Goal: Find specific page/section: Find specific page/section

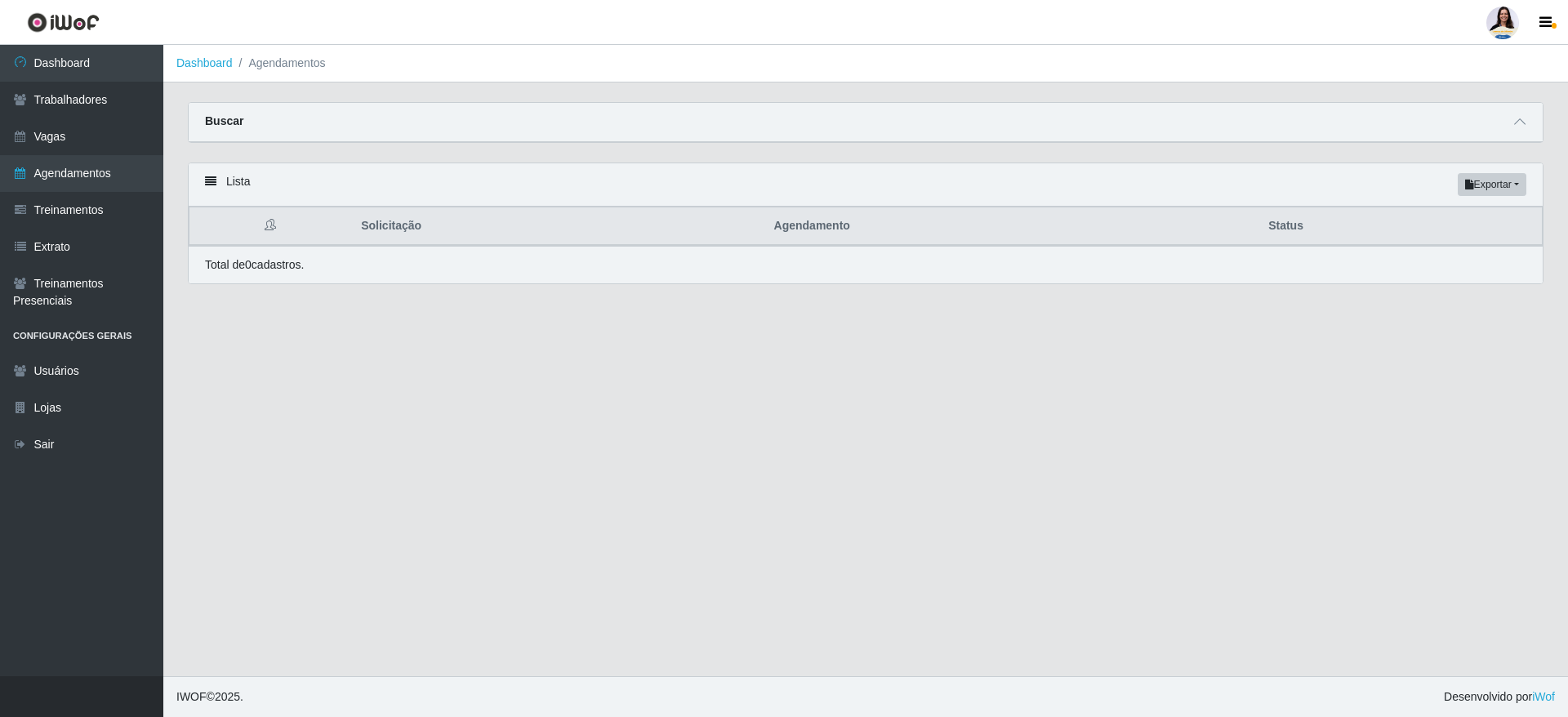
click at [864, 350] on main "Dashboard Agendamentos Carregando... Buscar Início em [DATE] Término em [DATE] …" at bounding box center [865, 360] width 1404 height 631
click at [126, 72] on link "Dashboard" at bounding box center [81, 63] width 163 height 36
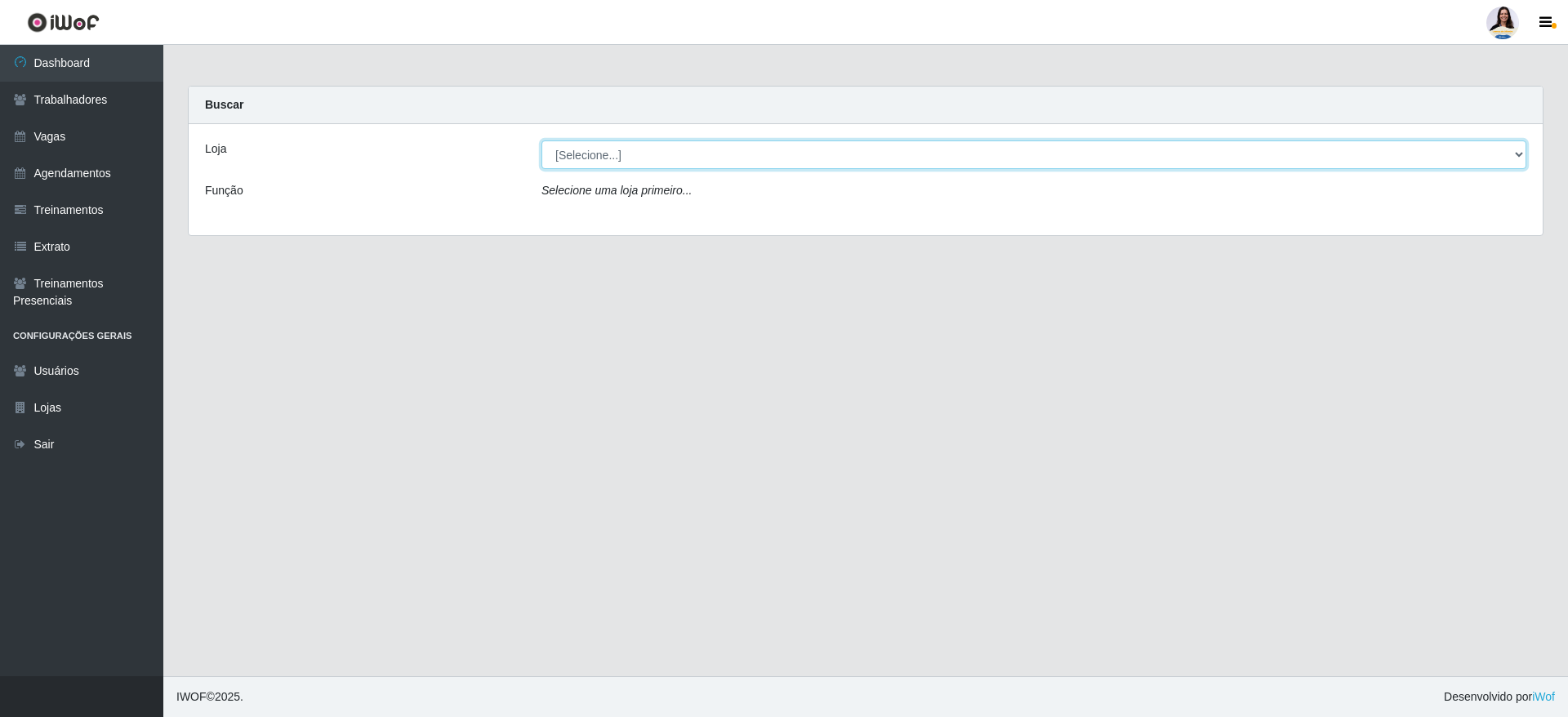
click at [620, 152] on select "[Selecione...] Atacado Vem - [GEOGRAPHIC_DATA] 30 Laranjeiras Velha Atacado Vem…" at bounding box center [1034, 155] width 985 height 29
click at [542, 141] on select "[Selecione...] Atacado Vem - [GEOGRAPHIC_DATA] 30 Laranjeiras Velha Atacado Vem…" at bounding box center [1034, 155] width 985 height 29
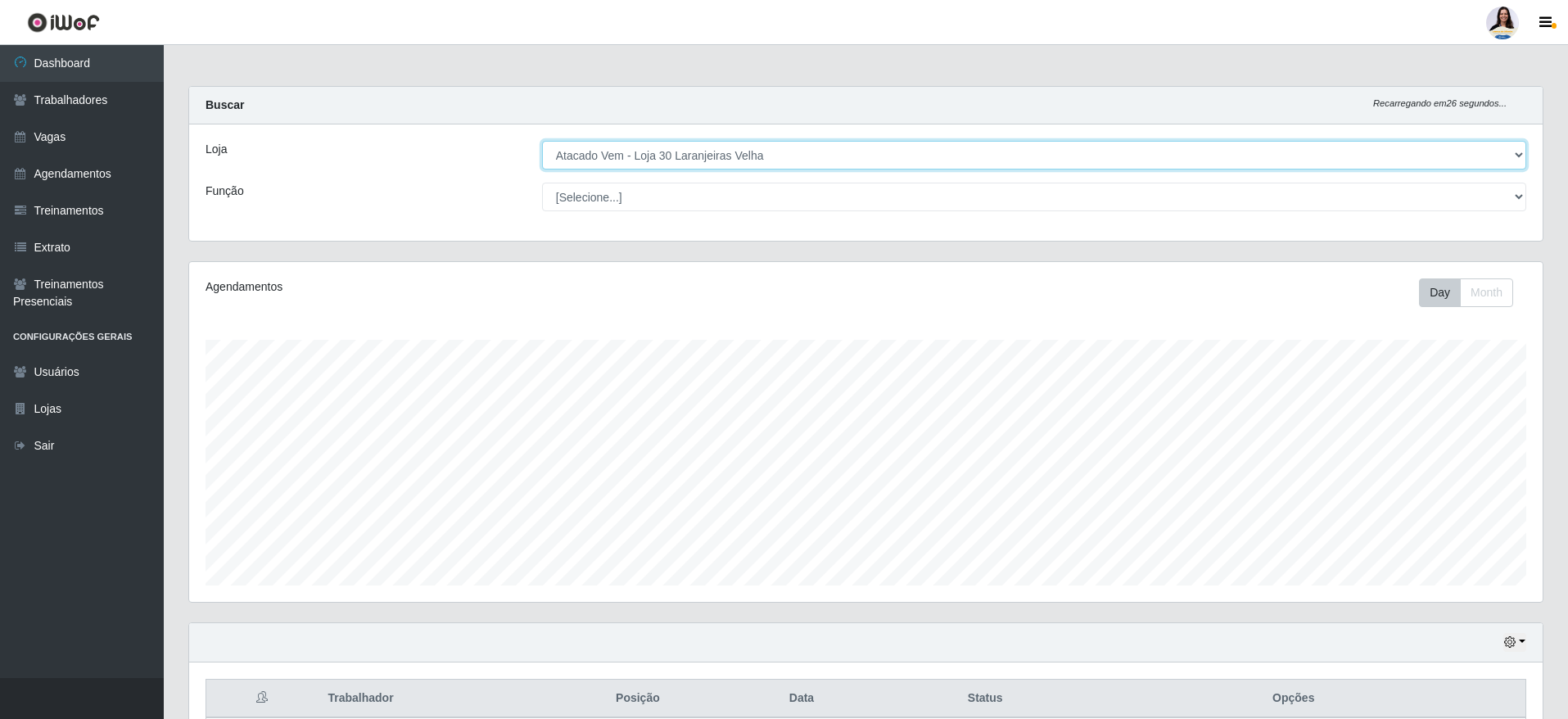
click at [828, 159] on select "[Selecione...] Atacado Vem - [GEOGRAPHIC_DATA] 30 Laranjeiras Velha Atacado Vem…" at bounding box center [1034, 155] width 984 height 29
click at [542, 141] on select "[Selecione...] Atacado Vem - [GEOGRAPHIC_DATA] 30 Laranjeiras Velha Atacado Vem…" at bounding box center [1034, 155] width 984 height 29
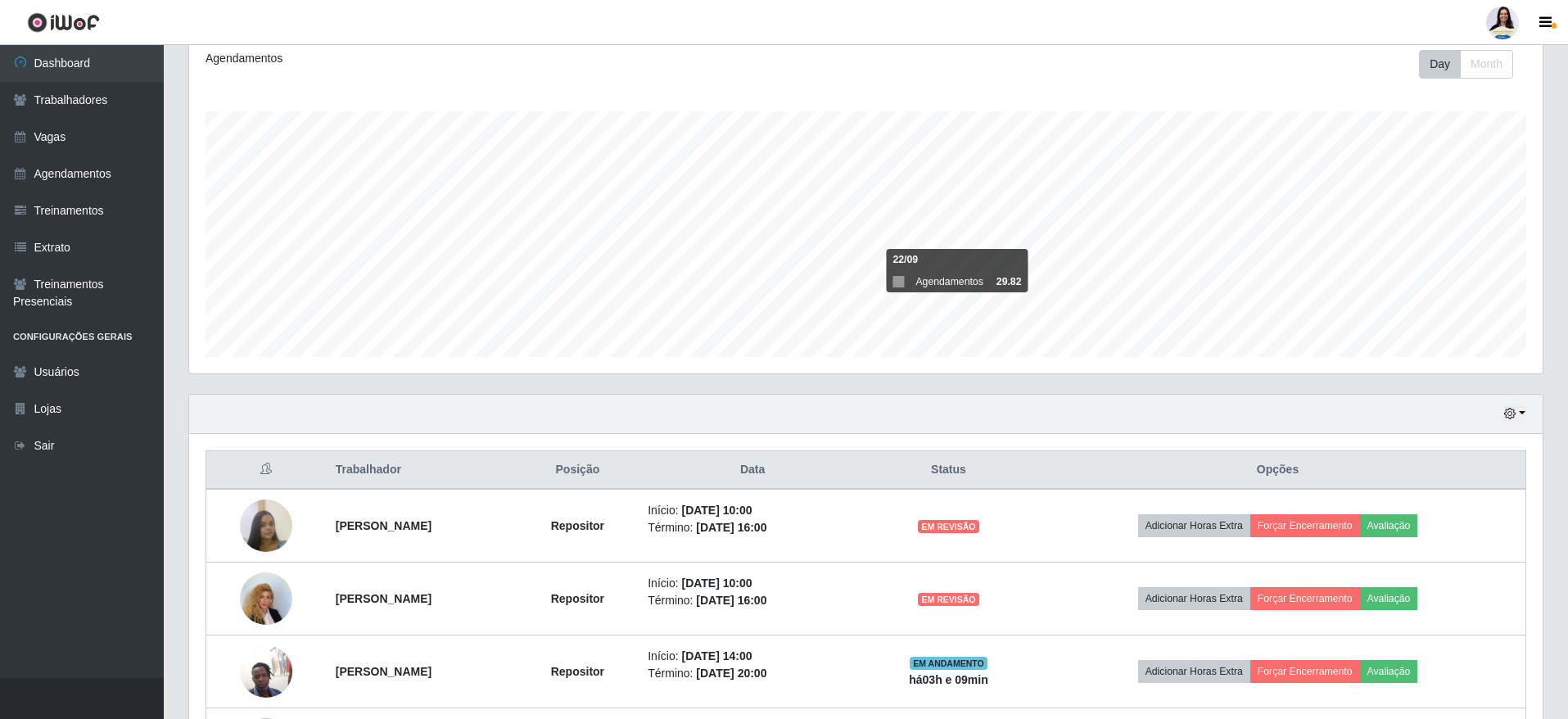
scroll to position [23, 0]
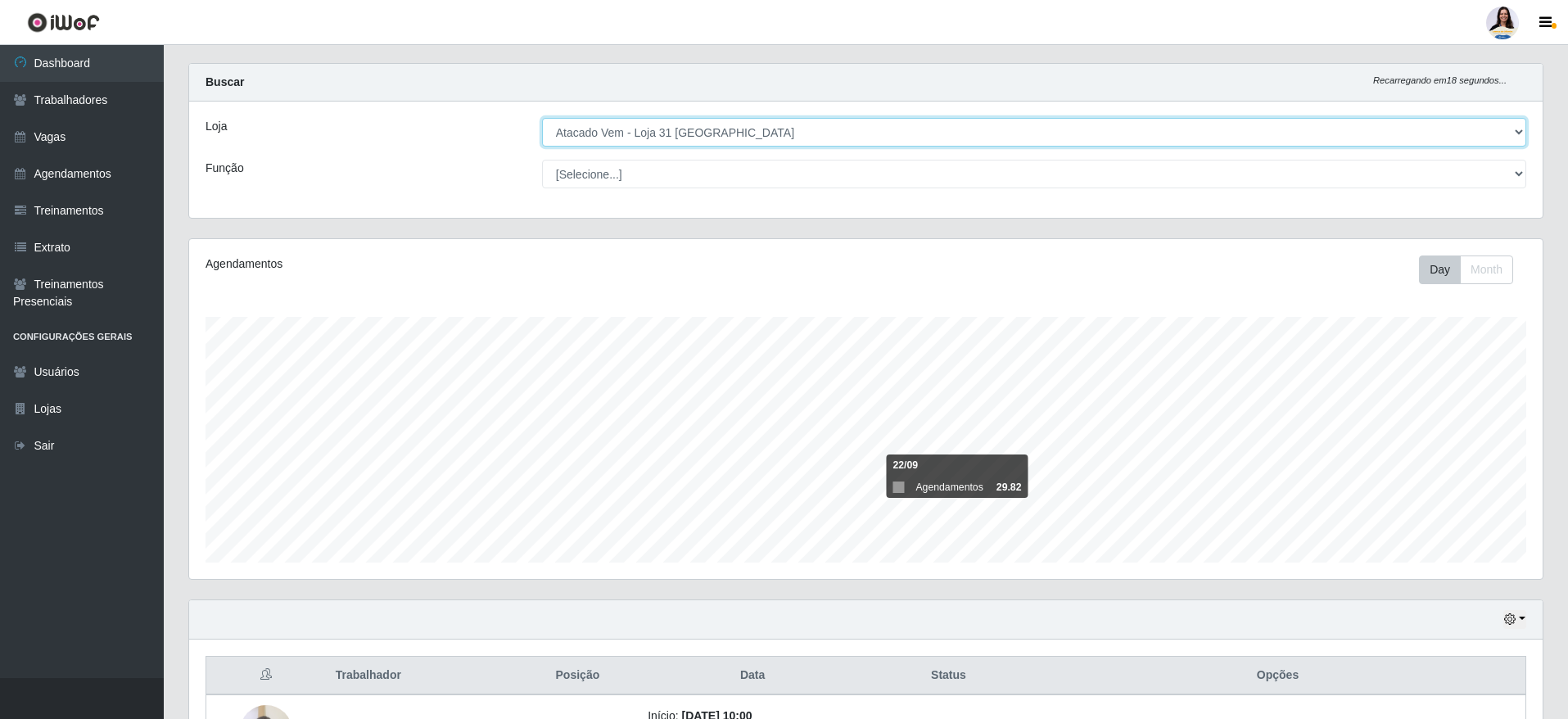
click at [697, 138] on select "[Selecione...] Atacado Vem - [GEOGRAPHIC_DATA] 30 Laranjeiras Velha Atacado Vem…" at bounding box center [1034, 132] width 984 height 29
click at [542, 118] on select "[Selecione...] Atacado Vem - [GEOGRAPHIC_DATA] 30 Laranjeiras Velha Atacado Vem…" at bounding box center [1034, 132] width 984 height 29
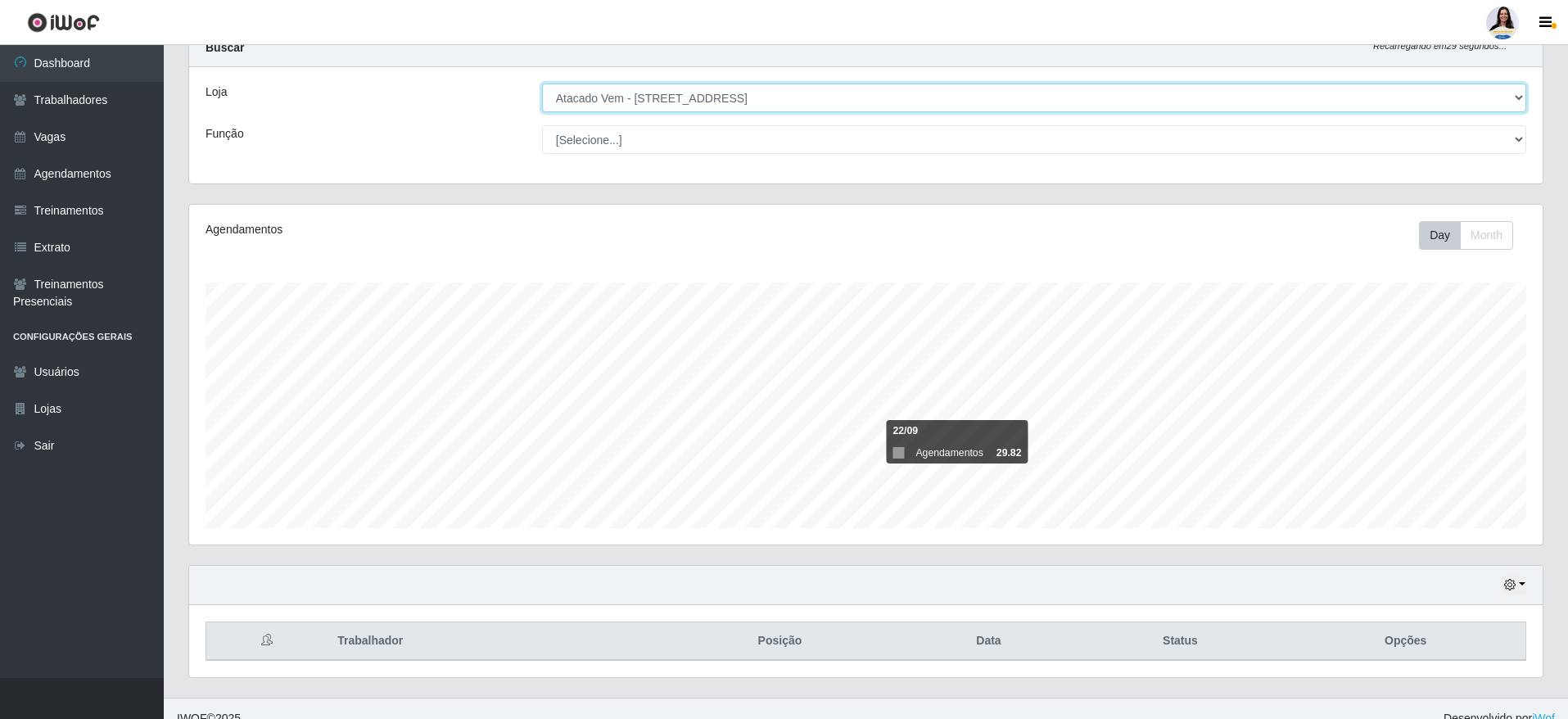
scroll to position [77, 0]
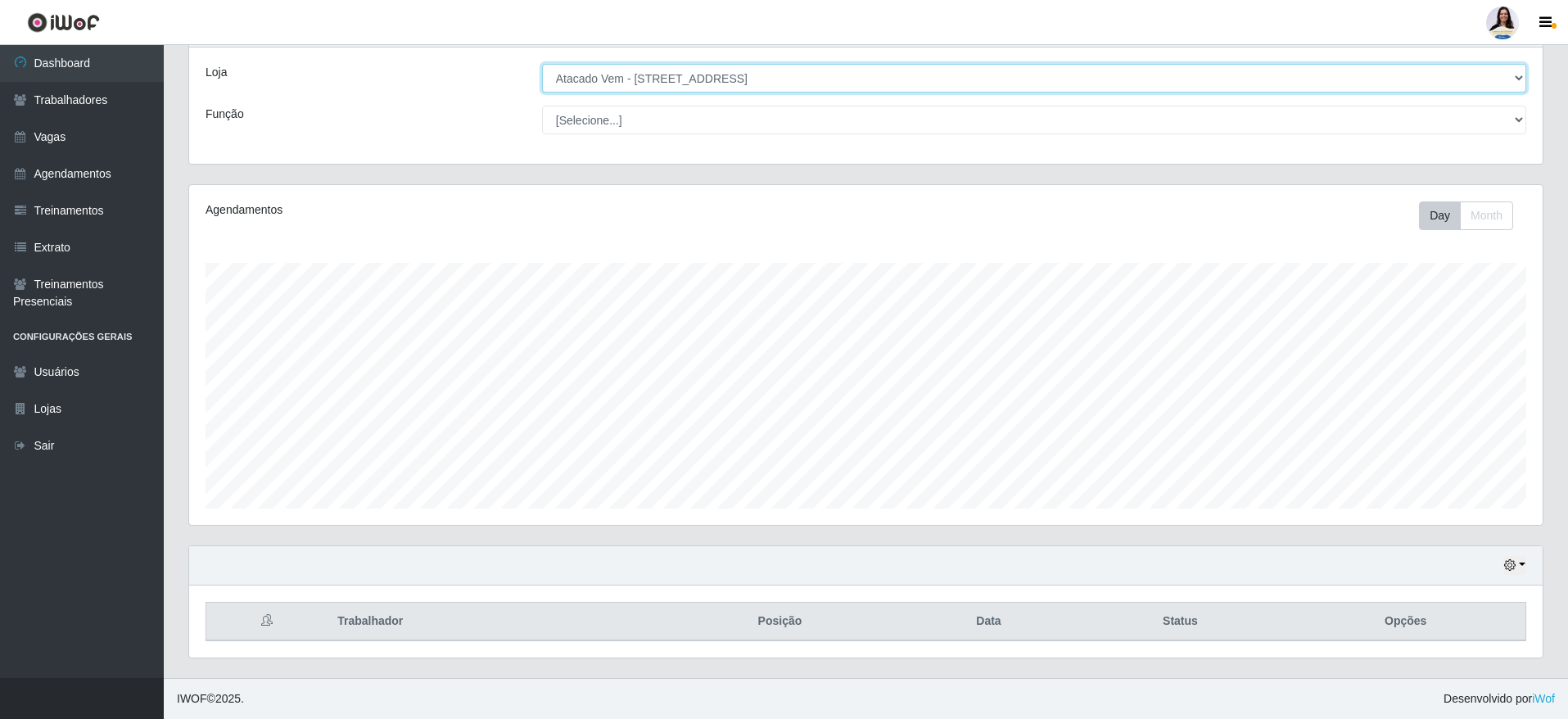
click at [721, 78] on select "[Selecione...] Atacado Vem - [GEOGRAPHIC_DATA] 30 Laranjeiras Velha Atacado Vem…" at bounding box center [1034, 78] width 984 height 29
click at [542, 69] on select "[Selecione...] Atacado Vem - [GEOGRAPHIC_DATA] 30 Laranjeiras Velha Atacado Vem…" at bounding box center [1034, 78] width 984 height 29
click at [683, 70] on select "[Selecione...] Atacado Vem - [GEOGRAPHIC_DATA] 30 Laranjeiras Velha Atacado Vem…" at bounding box center [1034, 78] width 984 height 29
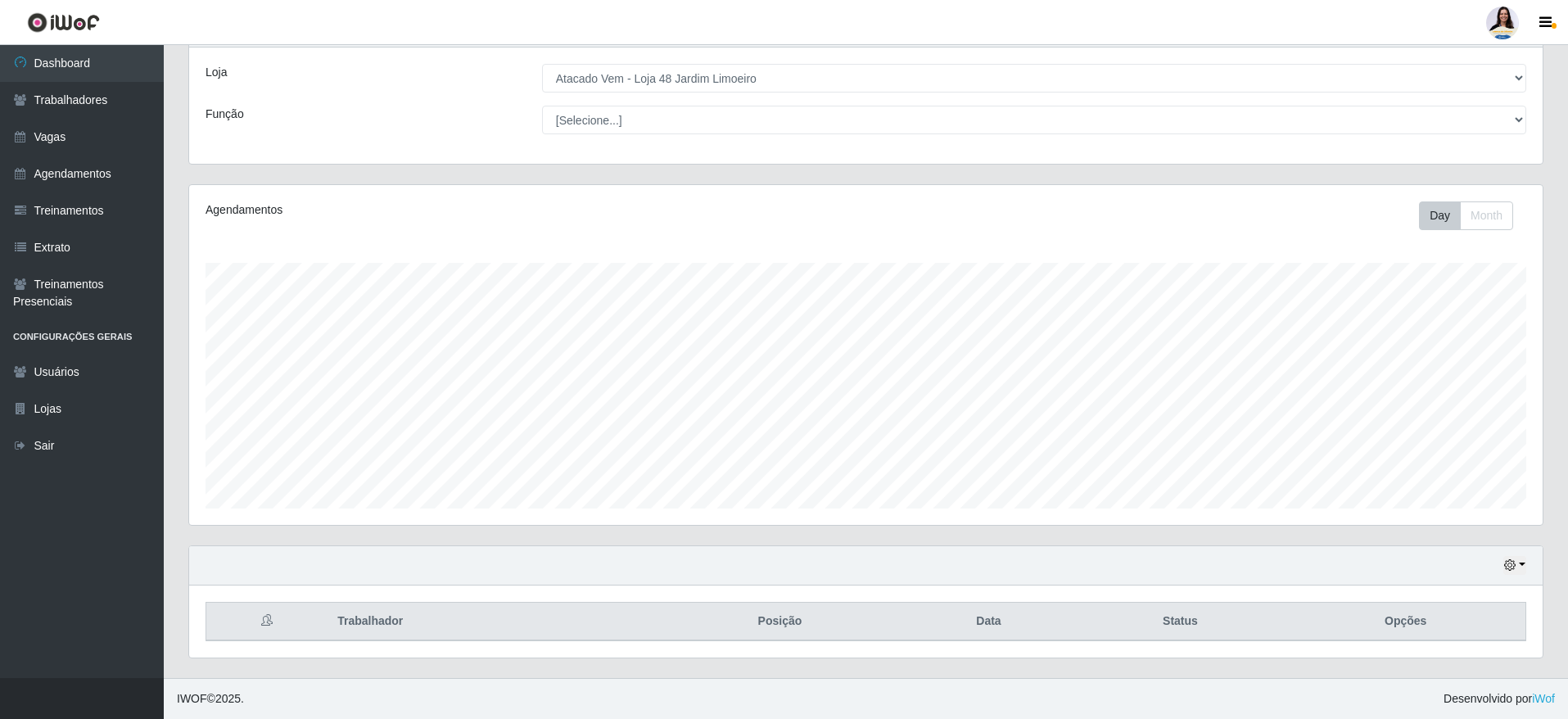
click at [690, 97] on div "Loja [Selecione...] Atacado Vem - [GEOGRAPHIC_DATA] 30 Laranjeiras Velha Atacad…" at bounding box center [866, 105] width 1353 height 116
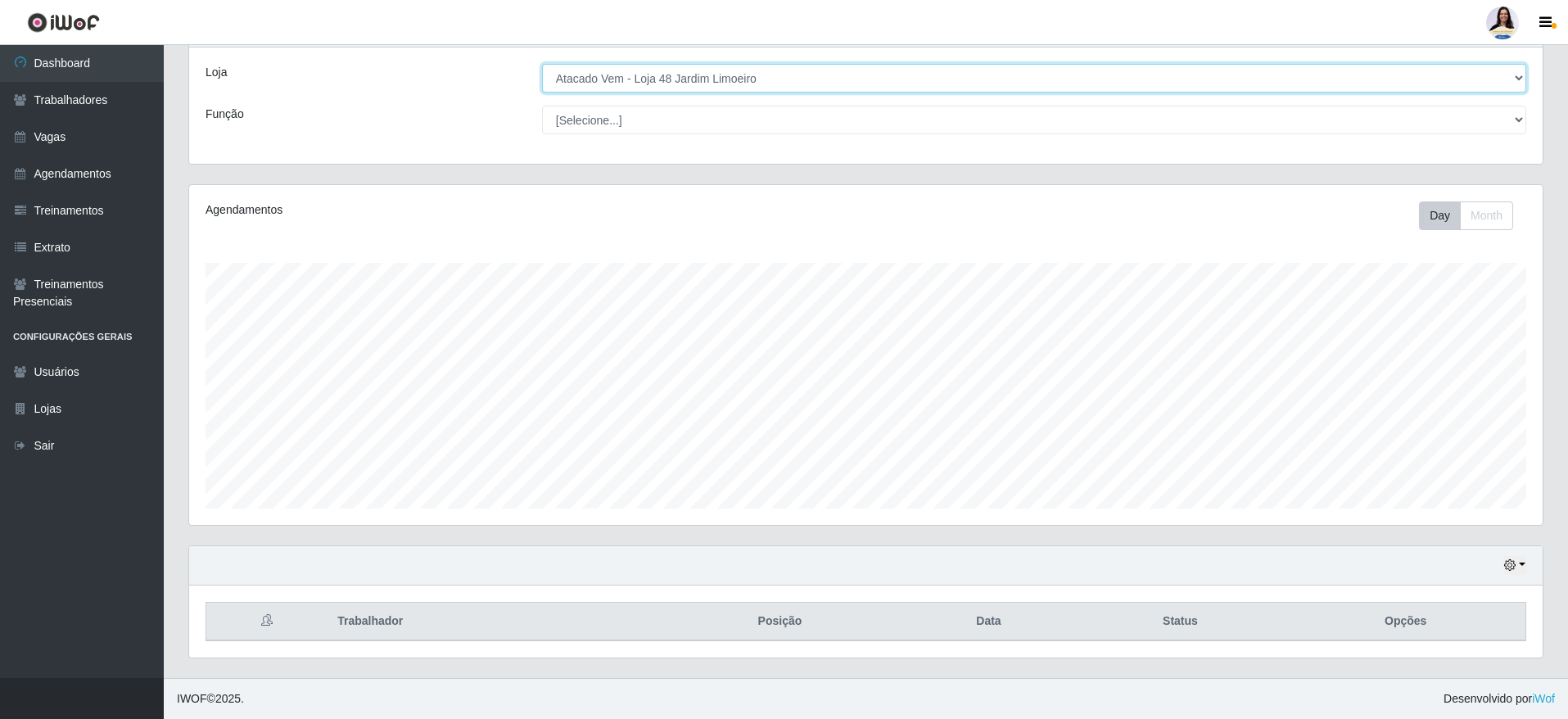
click at [701, 71] on select "[Selecione...] Atacado Vem - [GEOGRAPHIC_DATA] 30 Laranjeiras Velha Atacado Vem…" at bounding box center [1034, 78] width 984 height 29
click at [542, 69] on select "[Selecione...] Atacado Vem - [GEOGRAPHIC_DATA] 30 Laranjeiras Velha Atacado Vem…" at bounding box center [1034, 78] width 984 height 29
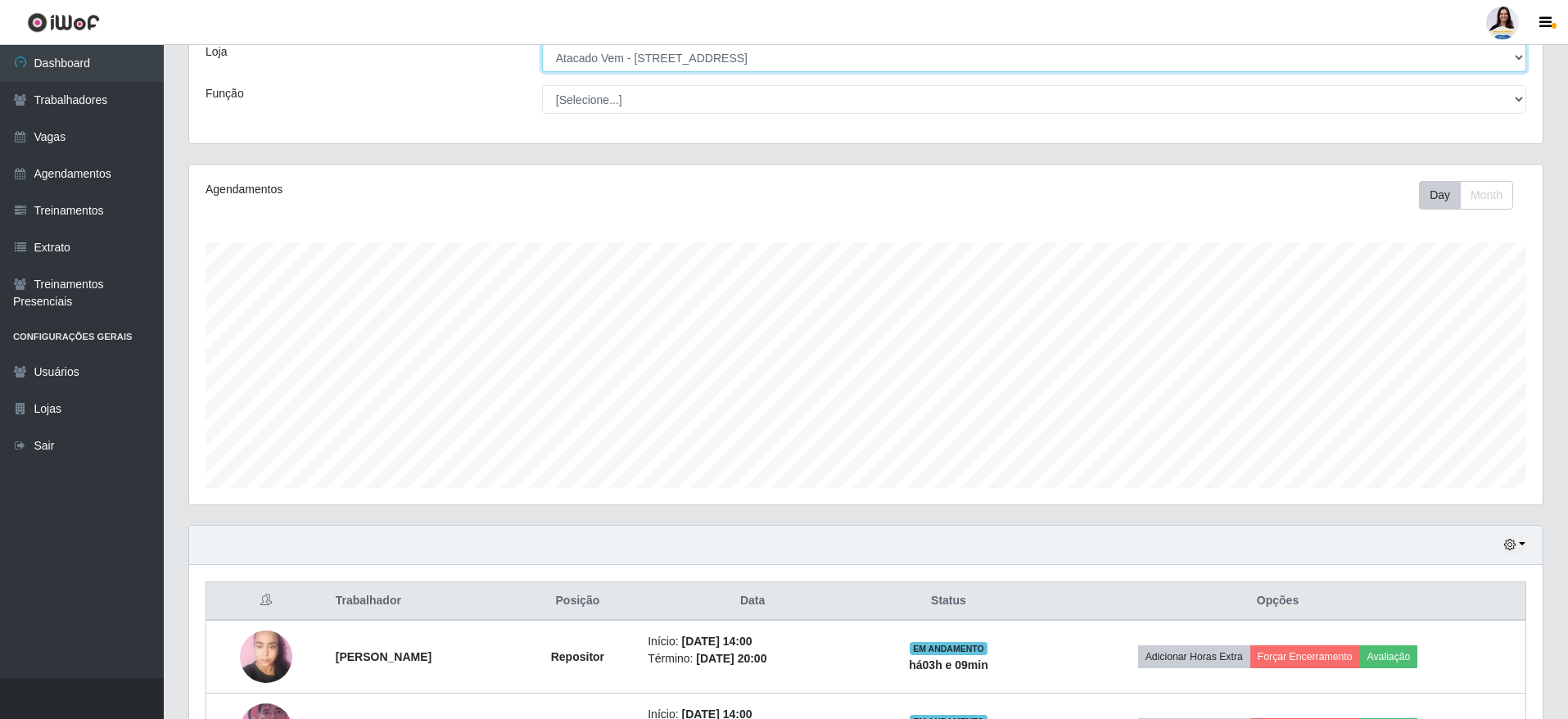
scroll to position [0, 0]
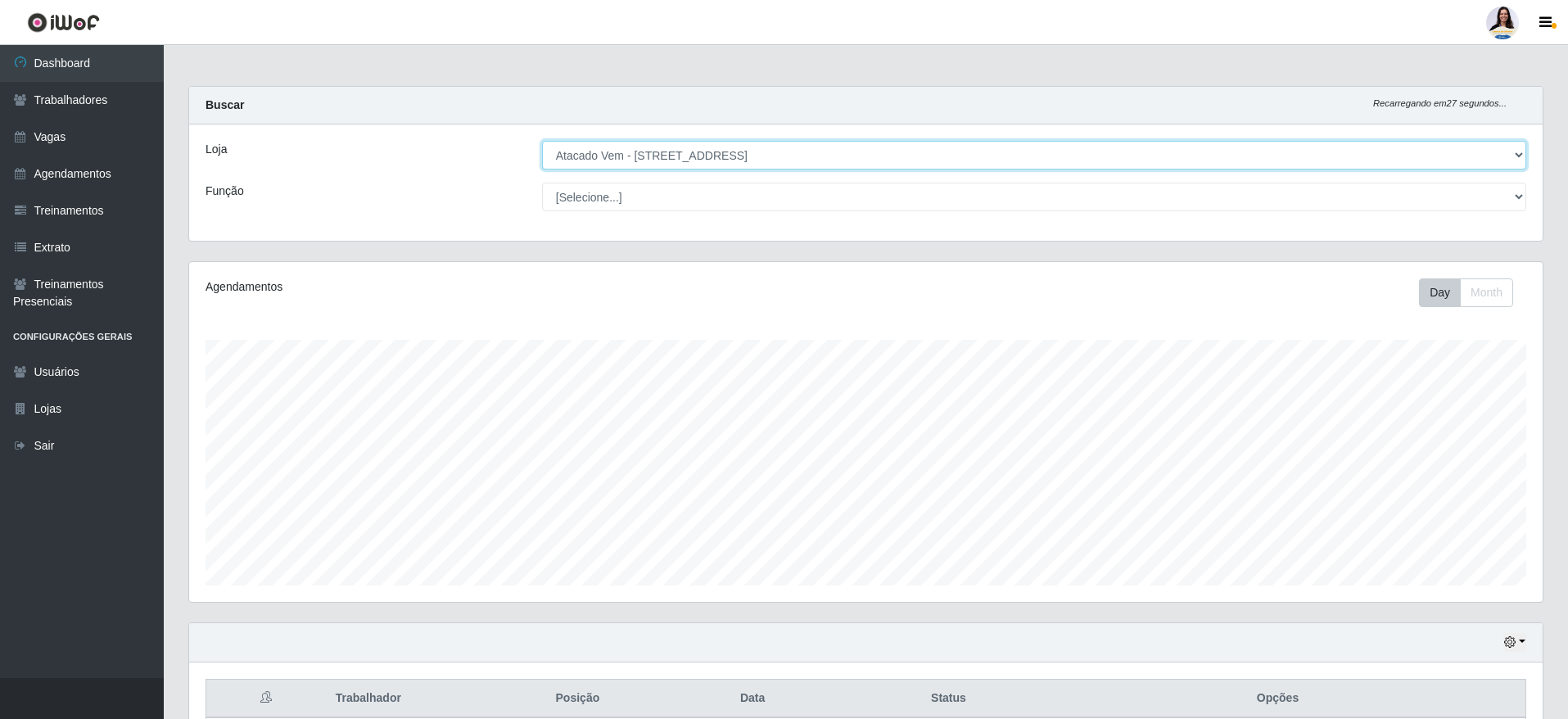
drag, startPoint x: 629, startPoint y: 153, endPoint x: 633, endPoint y: 166, distance: 13.6
click at [629, 153] on select "[Selecione...] Atacado Vem - [GEOGRAPHIC_DATA] 30 Laranjeiras Velha Atacado Vem…" at bounding box center [1034, 155] width 984 height 29
click at [542, 141] on select "[Selecione...] Atacado Vem - [GEOGRAPHIC_DATA] 30 Laranjeiras Velha Atacado Vem…" at bounding box center [1034, 155] width 984 height 29
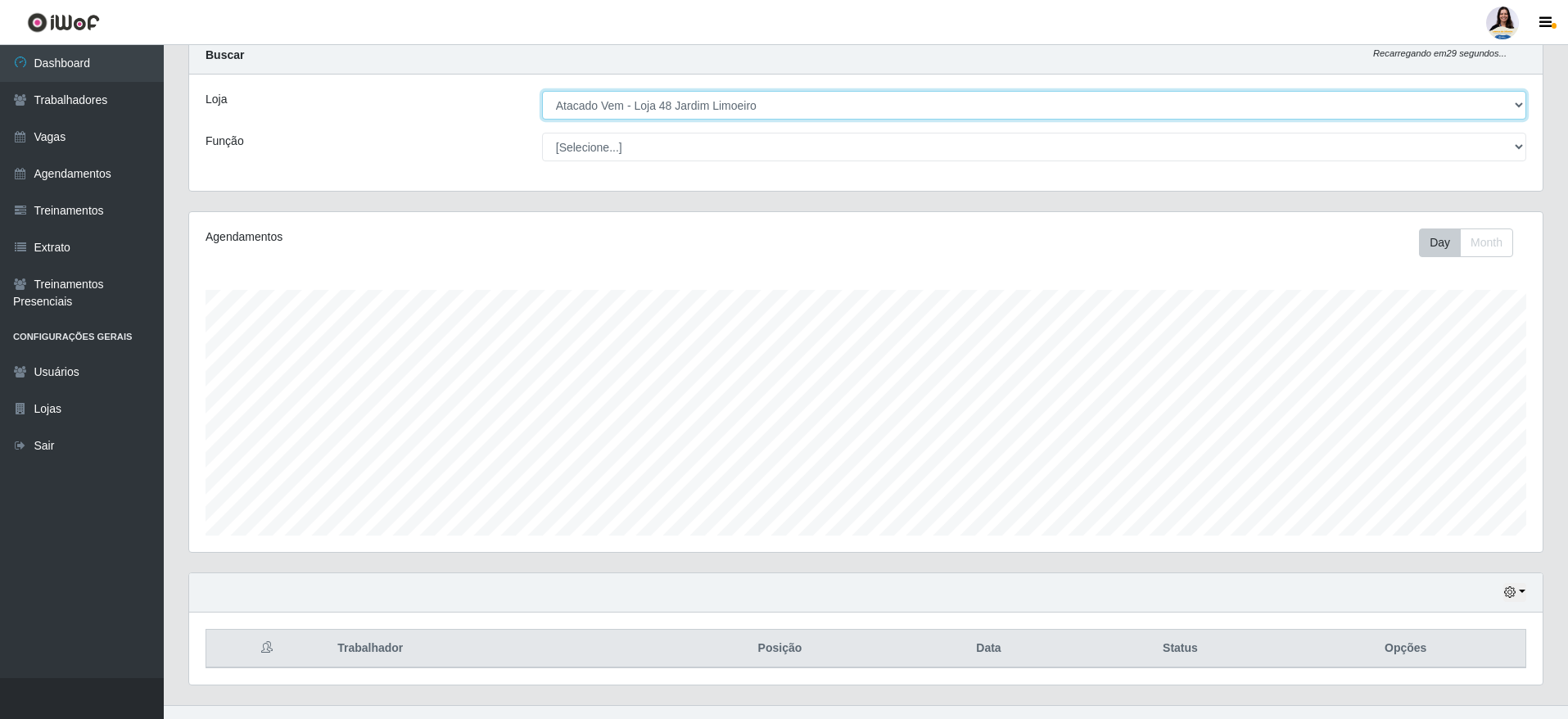
scroll to position [77, 0]
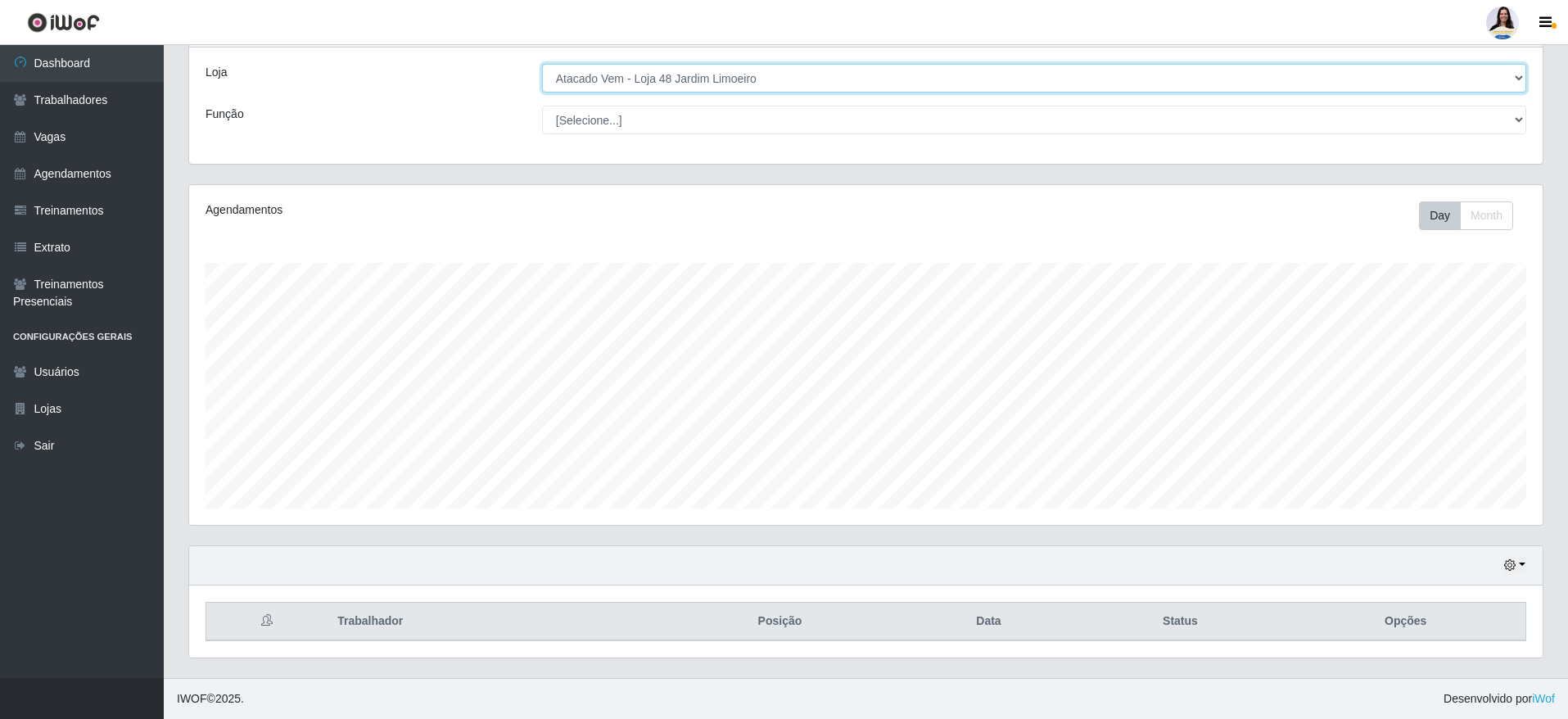
click at [689, 90] on select "[Selecione...] Atacado Vem - [GEOGRAPHIC_DATA] 30 Laranjeiras Velha Atacado Vem…" at bounding box center [1034, 78] width 984 height 29
click at [542, 69] on select "[Selecione...] Atacado Vem - [GEOGRAPHIC_DATA] 30 Laranjeiras Velha Atacado Vem…" at bounding box center [1034, 78] width 984 height 29
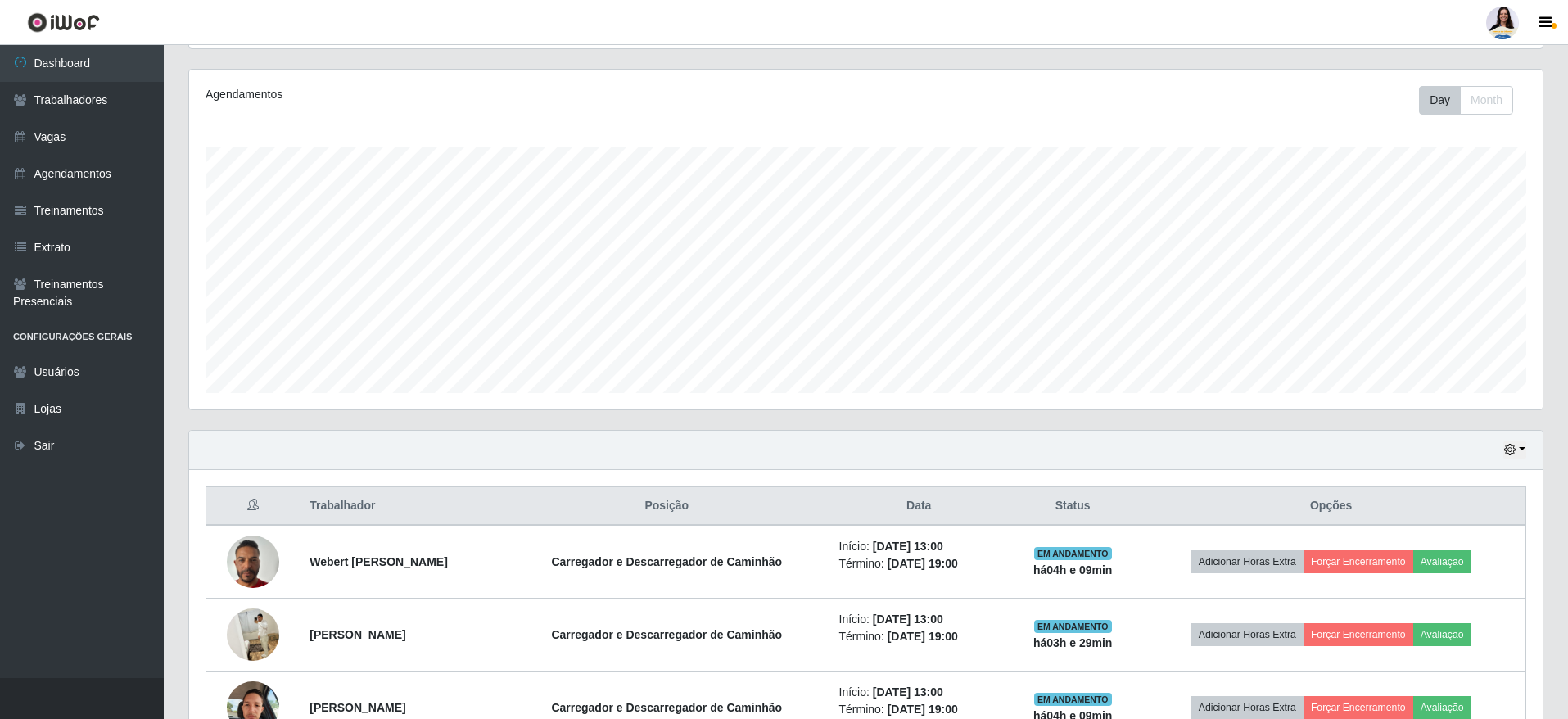
scroll to position [0, 0]
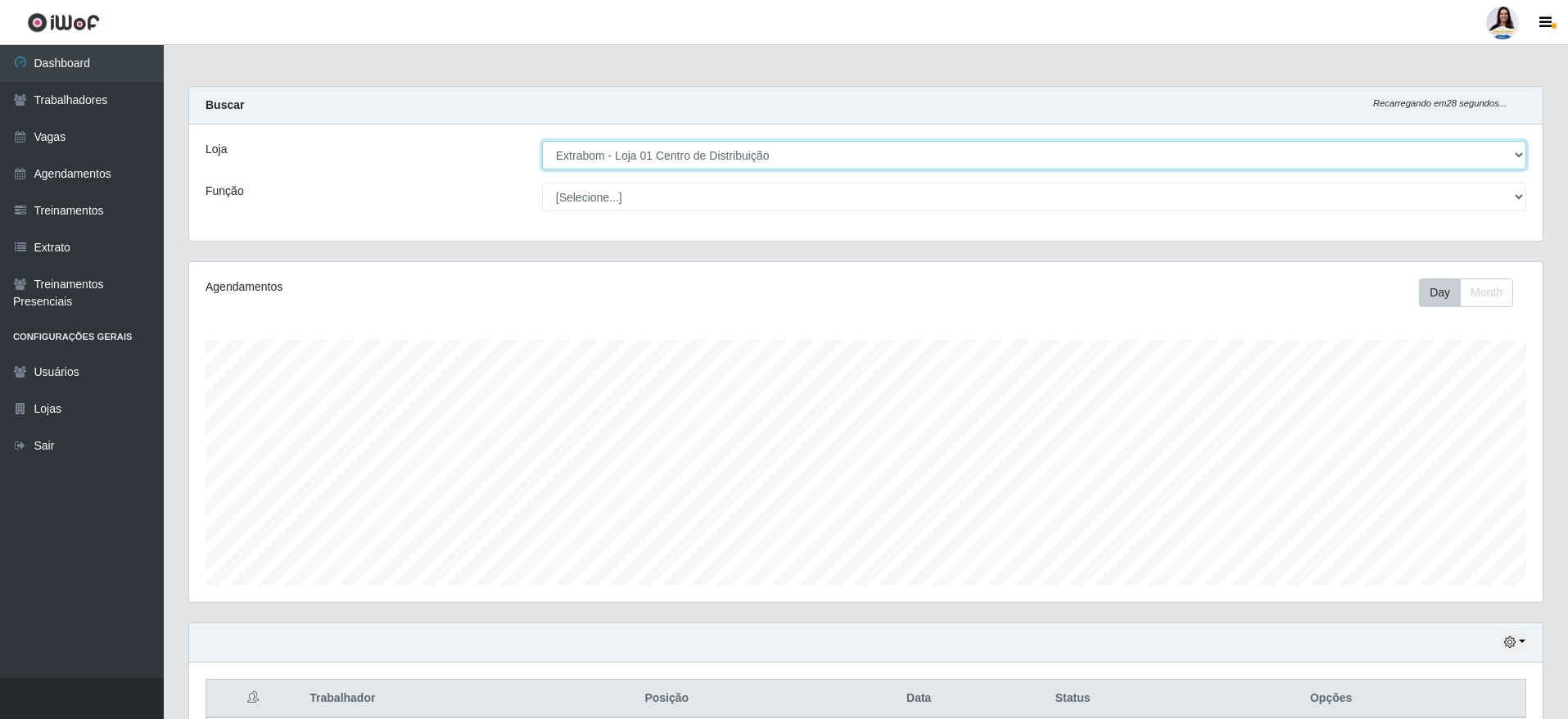
click at [705, 145] on select "[Selecione...] Atacado Vem - [GEOGRAPHIC_DATA] 30 Laranjeiras Velha Atacado Vem…" at bounding box center [1034, 155] width 984 height 29
click at [707, 168] on select "[Selecione...] Atacado Vem - [GEOGRAPHIC_DATA] 30 Laranjeiras Velha Atacado Vem…" at bounding box center [1034, 155] width 984 height 29
click at [542, 141] on select "[Selecione...] Atacado Vem - [GEOGRAPHIC_DATA] 30 Laranjeiras Velha Atacado Vem…" at bounding box center [1034, 155] width 984 height 29
click at [665, 161] on select "[Selecione...] Atacado Vem - [GEOGRAPHIC_DATA] 30 Laranjeiras Velha Atacado Vem…" at bounding box center [1034, 155] width 984 height 29
click at [542, 141] on select "[Selecione...] Atacado Vem - [GEOGRAPHIC_DATA] 30 Laranjeiras Velha Atacado Vem…" at bounding box center [1034, 155] width 984 height 29
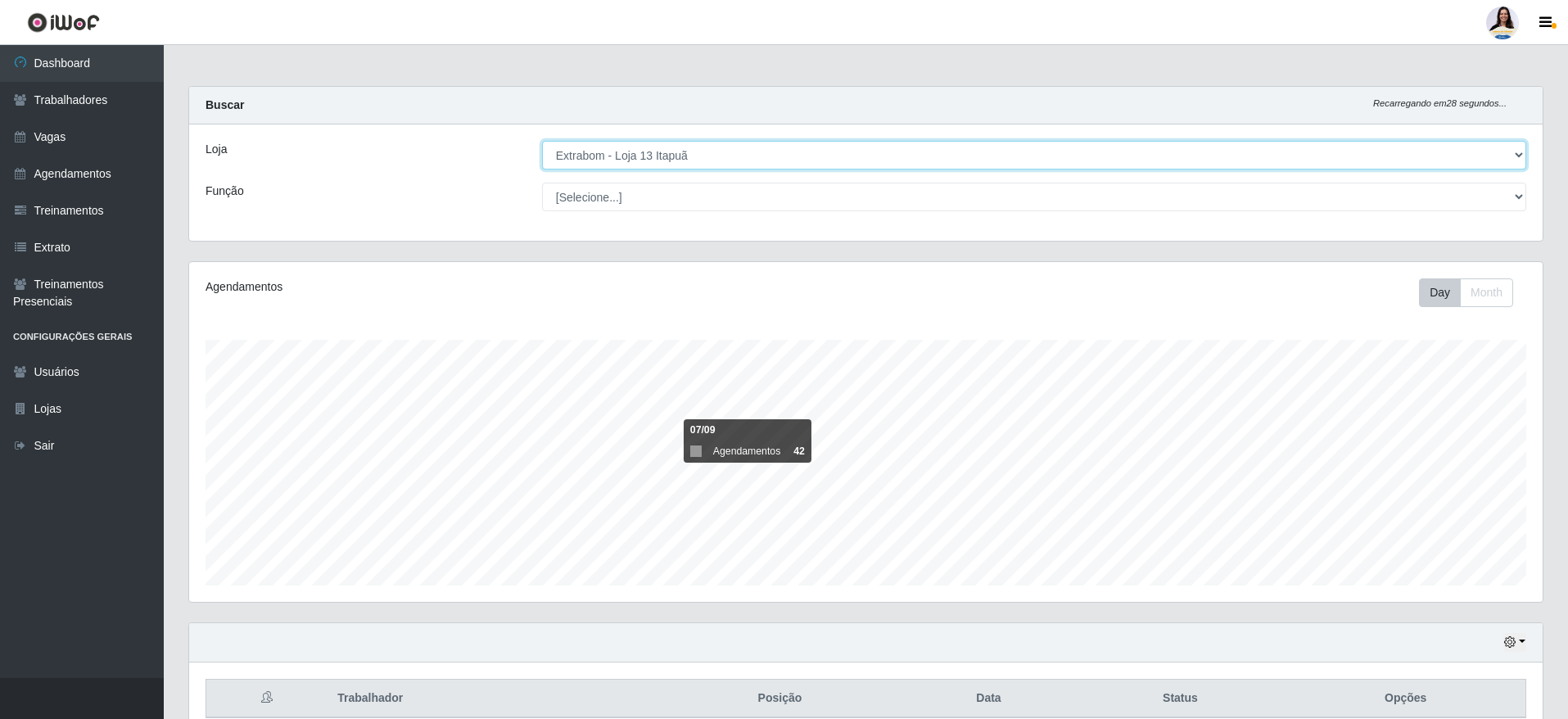
click at [703, 152] on select "[Selecione...] Atacado Vem - [GEOGRAPHIC_DATA] 30 Laranjeiras Velha Atacado Vem…" at bounding box center [1034, 155] width 984 height 29
click at [542, 141] on select "[Selecione...] Atacado Vem - [GEOGRAPHIC_DATA] 30 Laranjeiras Velha Atacado Vem…" at bounding box center [1034, 155] width 984 height 29
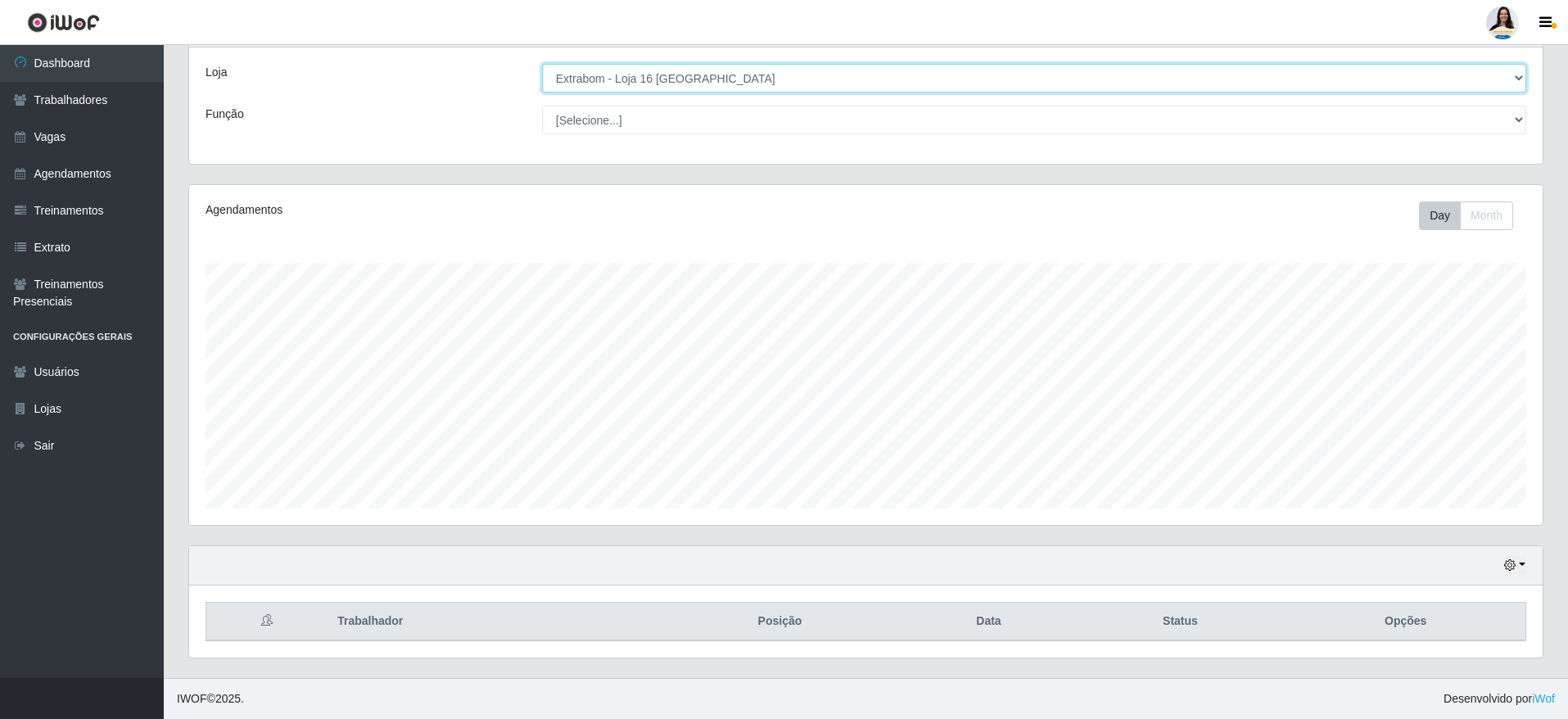
click at [689, 76] on select "[Selecione...] Atacado Vem - [GEOGRAPHIC_DATA] 30 Laranjeiras Velha Atacado Vem…" at bounding box center [1034, 78] width 984 height 29
click at [542, 69] on select "[Selecione...] Atacado Vem - [GEOGRAPHIC_DATA] 30 Laranjeiras Velha Atacado Vem…" at bounding box center [1034, 78] width 984 height 29
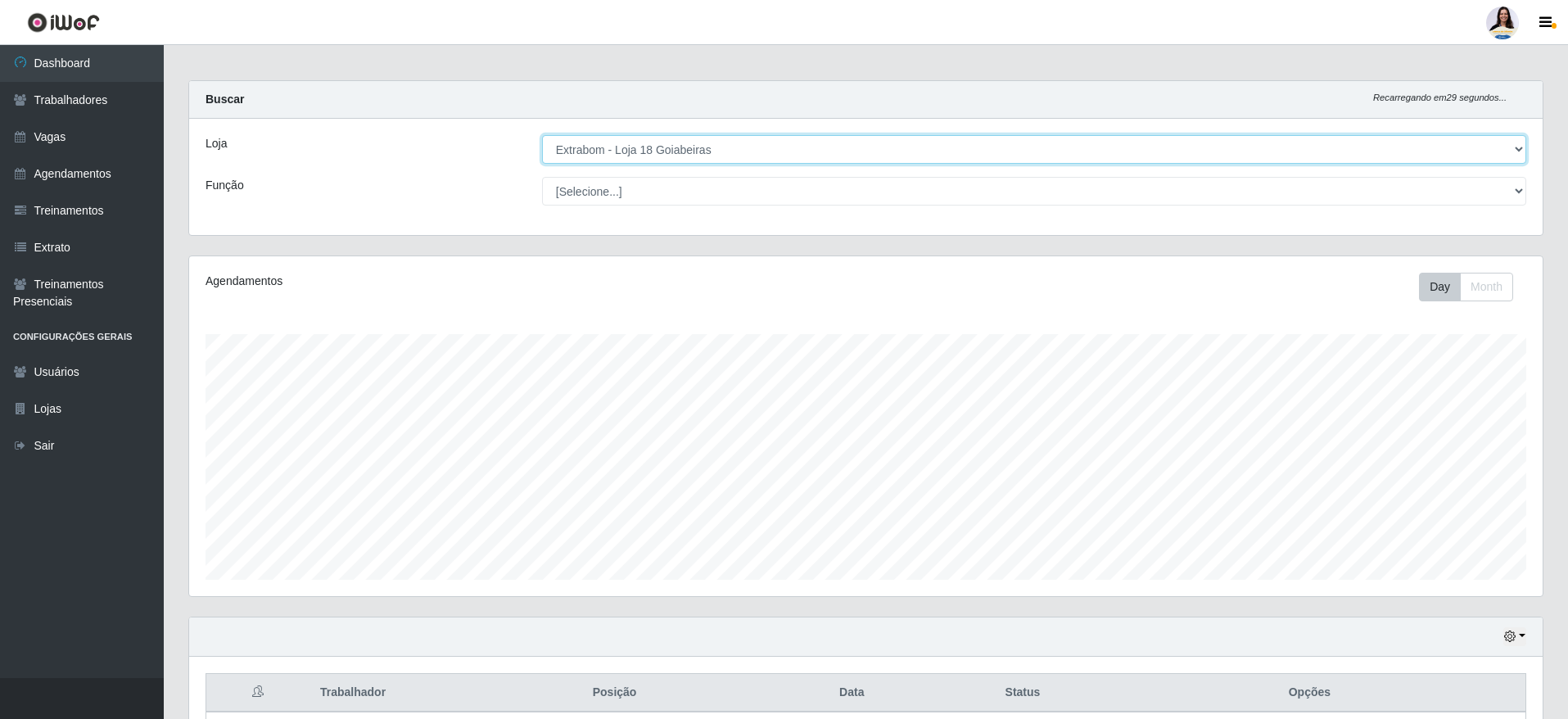
scroll to position [0, 0]
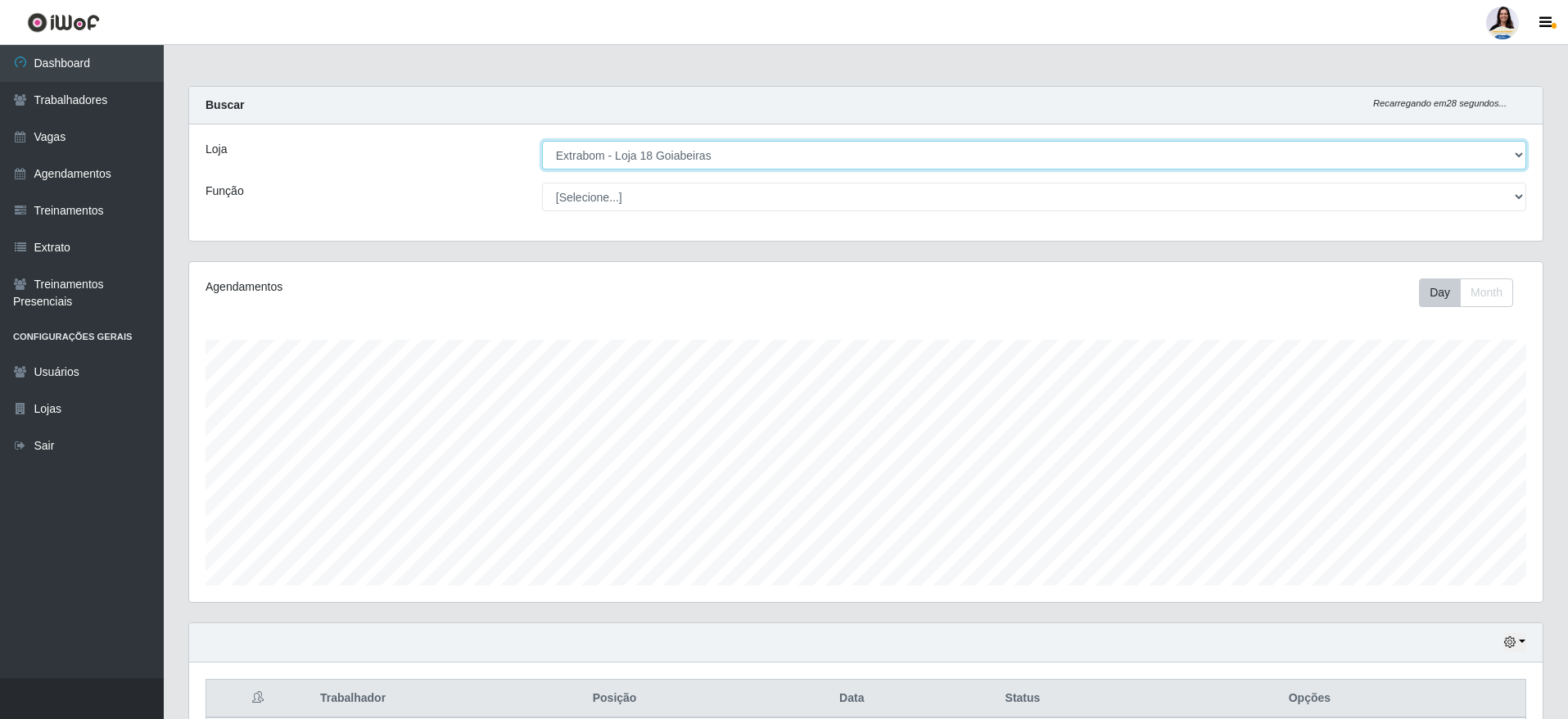
drag, startPoint x: 676, startPoint y: 143, endPoint x: 676, endPoint y: 156, distance: 13.0
click at [676, 145] on select "[Selecione...] Atacado Vem - [GEOGRAPHIC_DATA] 30 Laranjeiras Velha Atacado Vem…" at bounding box center [1034, 155] width 984 height 29
click at [542, 141] on select "[Selecione...] Atacado Vem - [GEOGRAPHIC_DATA] 30 Laranjeiras Velha Atacado Vem…" at bounding box center [1034, 155] width 984 height 29
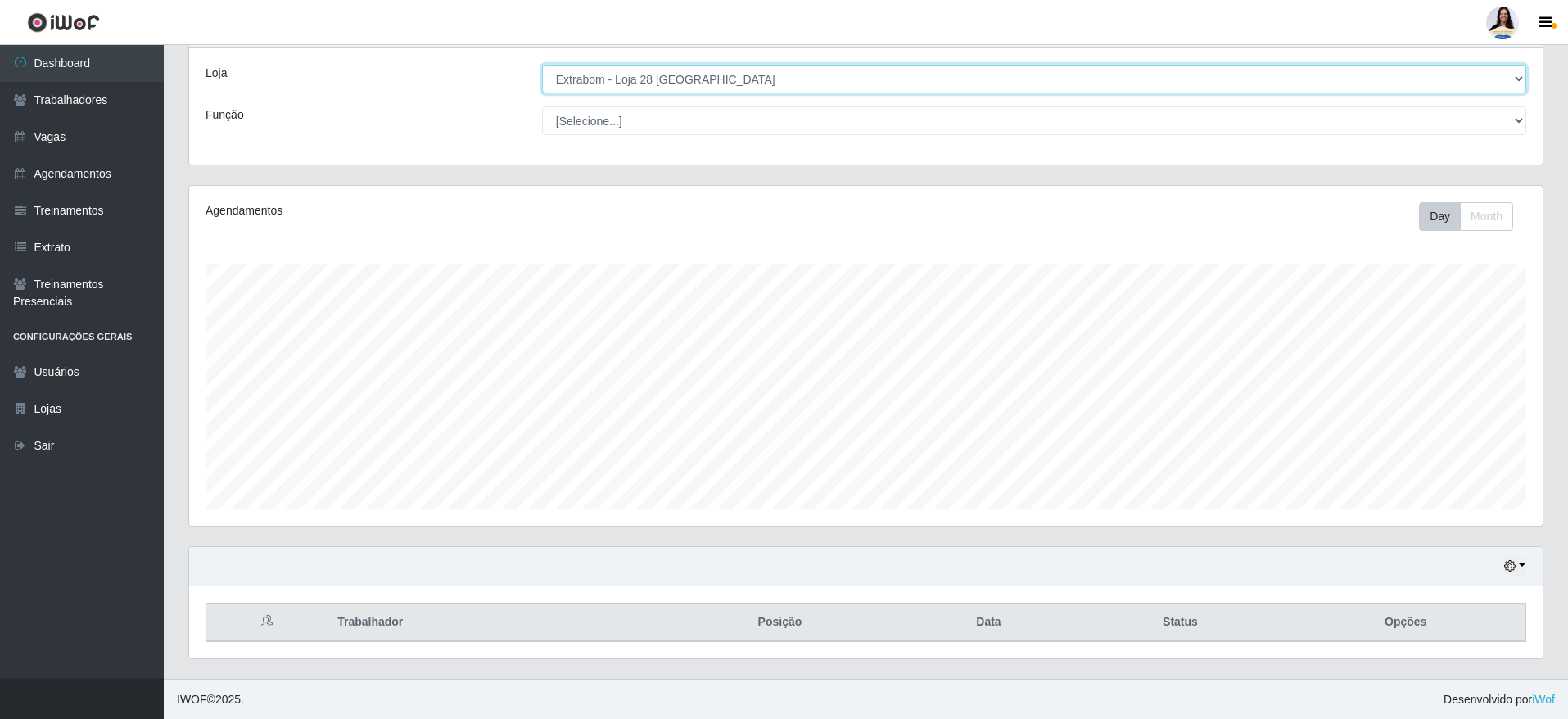
scroll to position [77, 0]
click at [683, 79] on select "[Selecione...] Atacado Vem - [GEOGRAPHIC_DATA] 30 Laranjeiras Velha Atacado Vem…" at bounding box center [1034, 78] width 984 height 29
click at [542, 69] on select "[Selecione...] Atacado Vem - [GEOGRAPHIC_DATA] 30 Laranjeiras Velha Atacado Vem…" at bounding box center [1034, 78] width 984 height 29
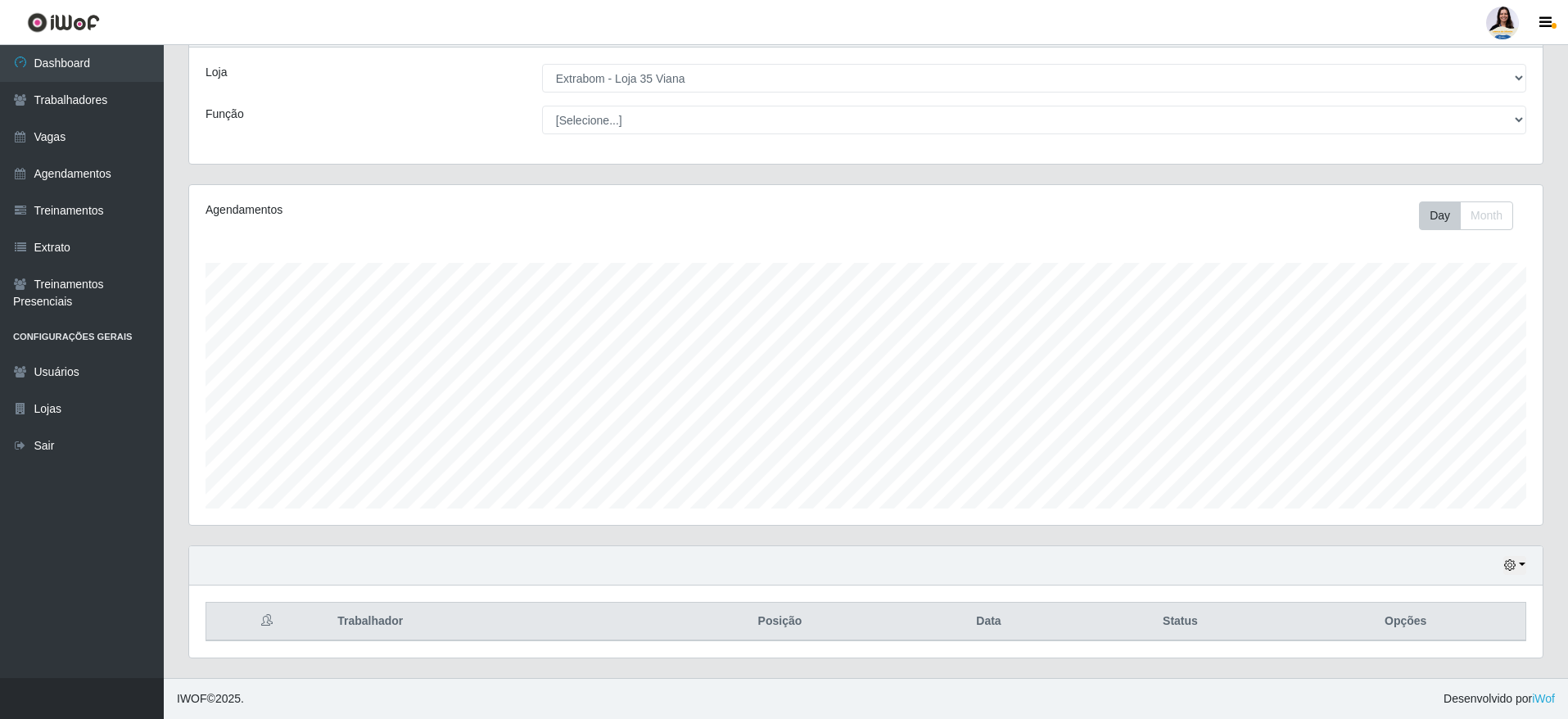
click at [643, 56] on div "Loja [Selecione...] Atacado Vem - [GEOGRAPHIC_DATA] 30 Laranjeiras Velha Atacad…" at bounding box center [866, 105] width 1353 height 116
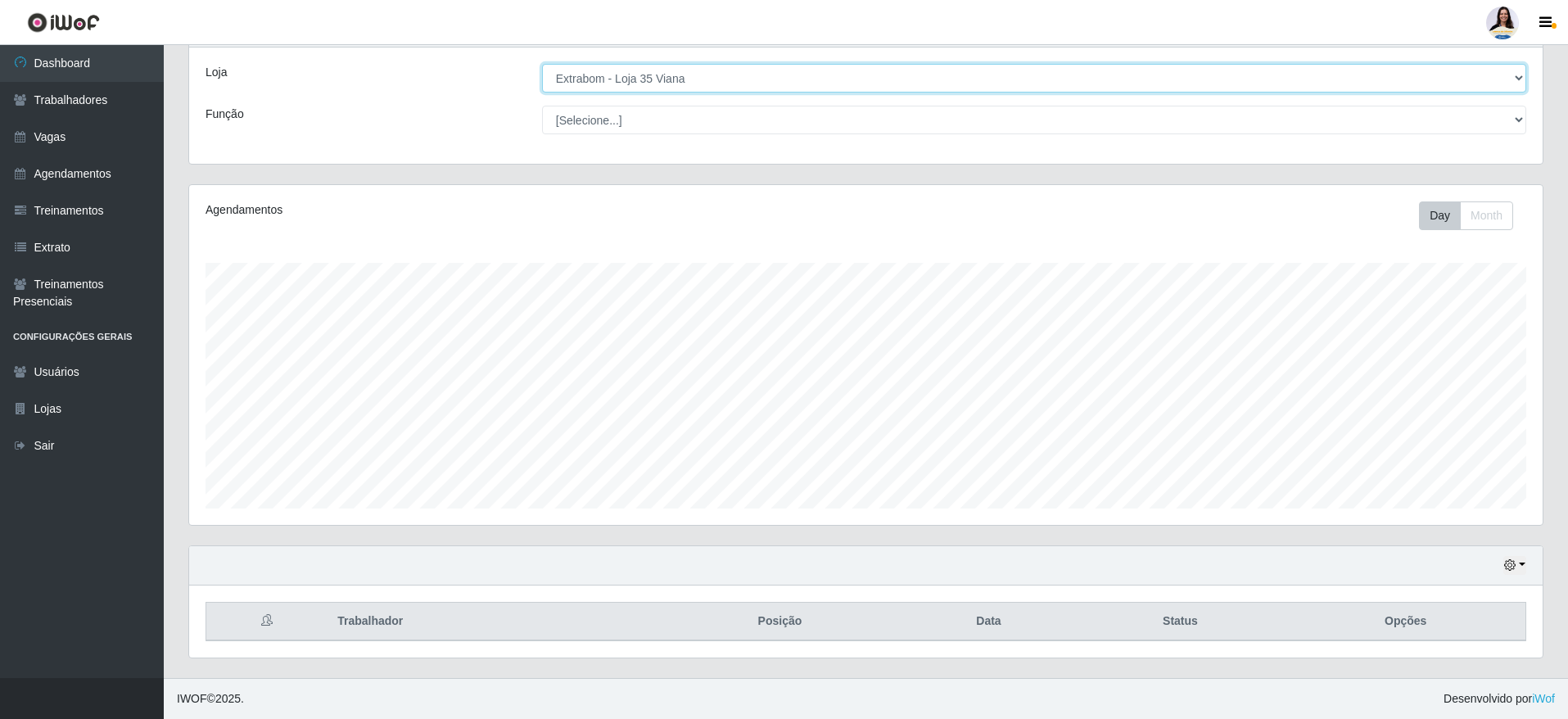
click at [644, 67] on select "[Selecione...] Atacado Vem - [GEOGRAPHIC_DATA] 30 Laranjeiras Velha Atacado Vem…" at bounding box center [1034, 78] width 984 height 29
click at [542, 69] on select "[Selecione...] Atacado Vem - [GEOGRAPHIC_DATA] 30 Laranjeiras Velha Atacado Vem…" at bounding box center [1034, 78] width 984 height 29
click at [708, 76] on select "[Selecione...] Atacado Vem - [GEOGRAPHIC_DATA] 30 Laranjeiras Velha Atacado Vem…" at bounding box center [1034, 78] width 984 height 29
click at [542, 69] on select "[Selecione...] Atacado Vem - [GEOGRAPHIC_DATA] 30 Laranjeiras Velha Atacado Vem…" at bounding box center [1034, 78] width 984 height 29
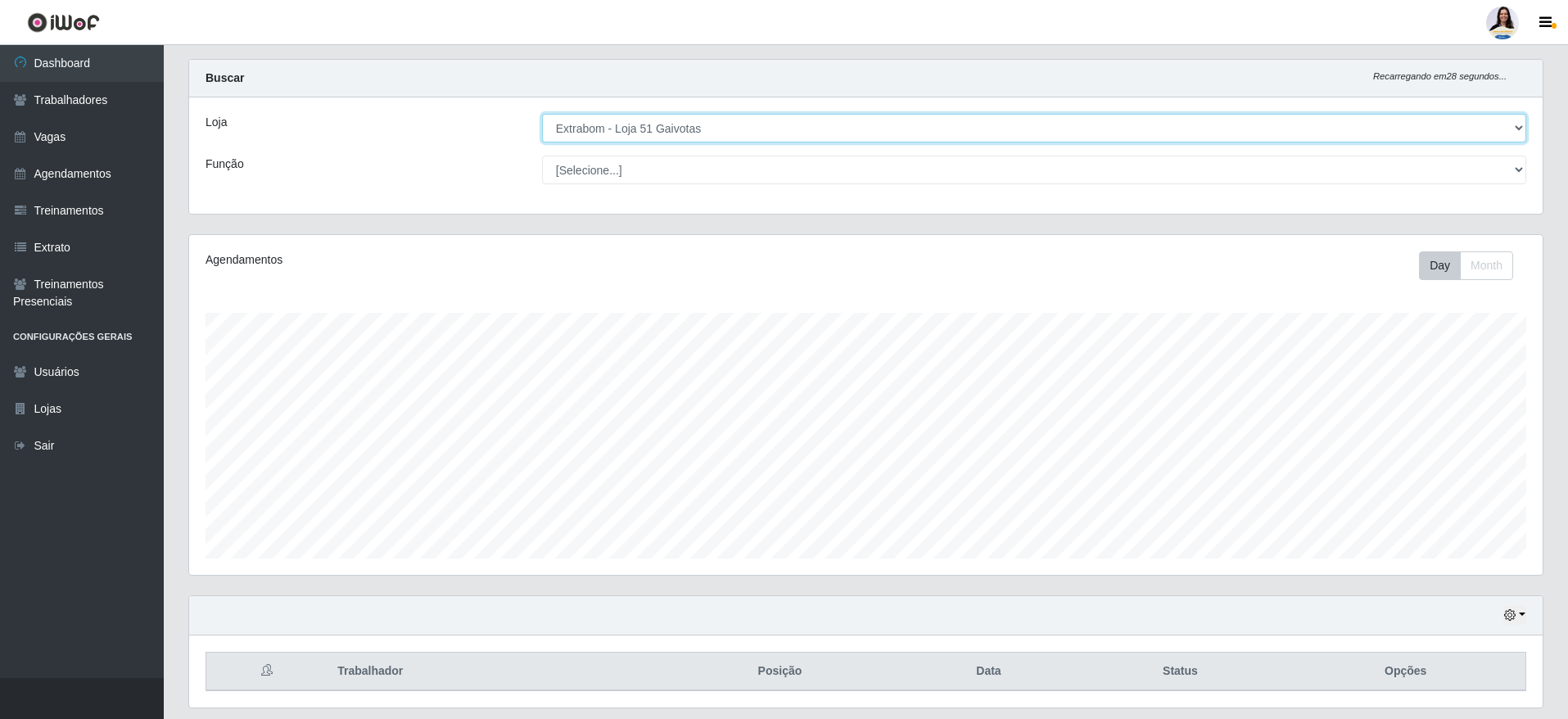
scroll to position [0, 0]
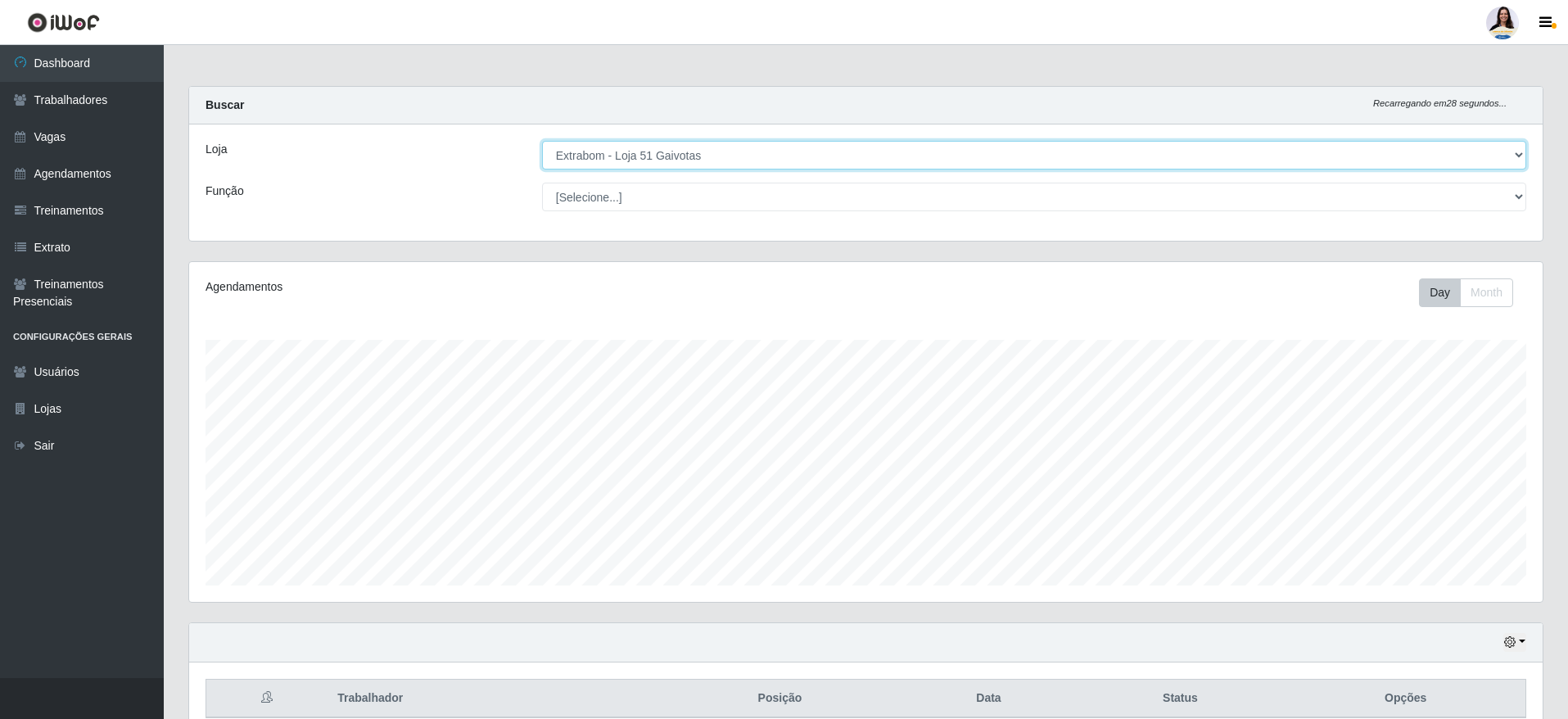
click at [705, 151] on select "[Selecione...] Atacado Vem - [GEOGRAPHIC_DATA] 30 Laranjeiras Velha Atacado Vem…" at bounding box center [1034, 155] width 984 height 29
click at [692, 163] on select "[Selecione...] Atacado Vem - [GEOGRAPHIC_DATA] 30 Laranjeiras Velha Atacado Vem…" at bounding box center [1034, 155] width 984 height 29
click at [542, 141] on select "[Selecione...] Atacado Vem - [GEOGRAPHIC_DATA] 30 Laranjeiras Velha Atacado Vem…" at bounding box center [1034, 155] width 984 height 29
click at [694, 147] on select "[Selecione...] Atacado Vem - [GEOGRAPHIC_DATA] 30 Laranjeiras Velha Atacado Vem…" at bounding box center [1034, 155] width 984 height 29
click at [542, 141] on select "[Selecione...] Atacado Vem - [GEOGRAPHIC_DATA] 30 Laranjeiras Velha Atacado Vem…" at bounding box center [1034, 155] width 984 height 29
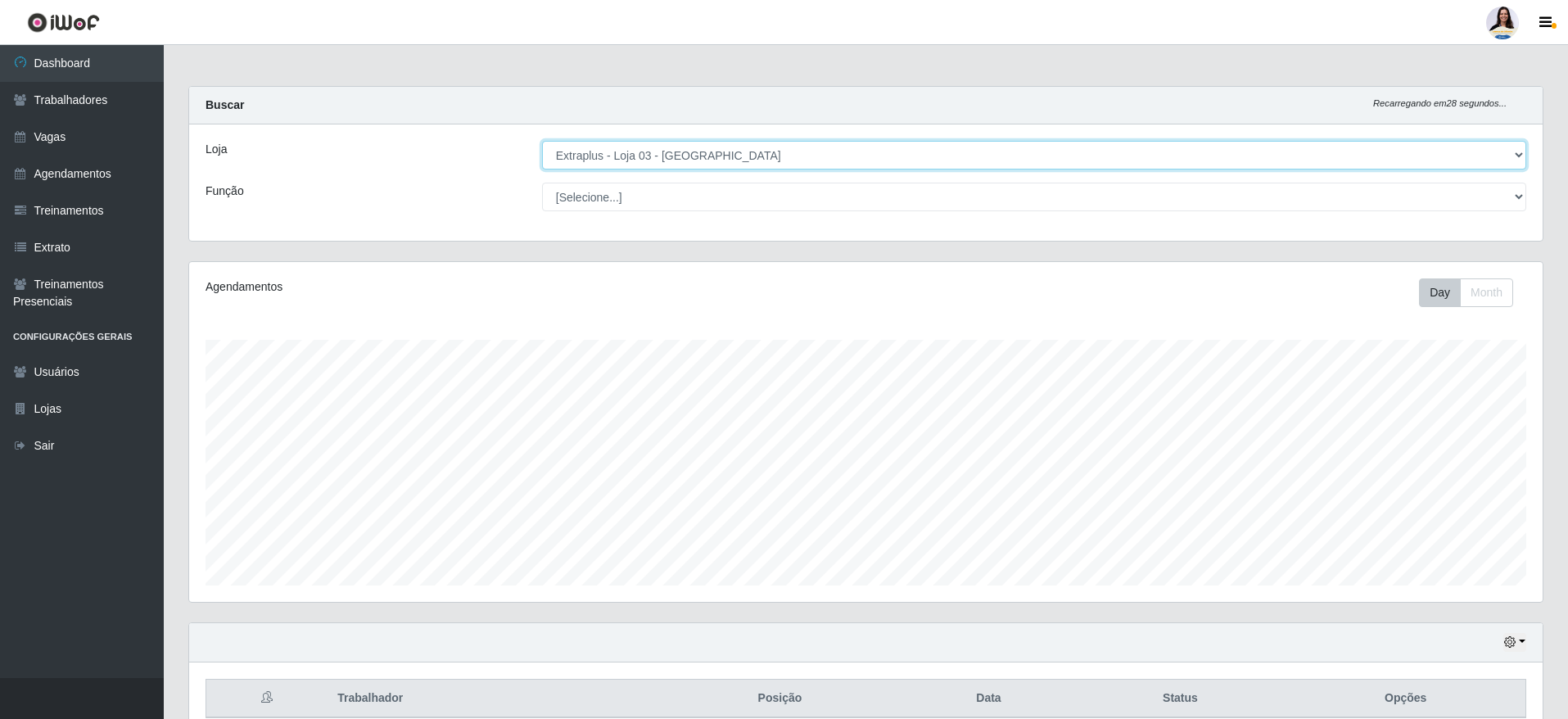
click at [696, 150] on select "[Selecione...] Atacado Vem - [GEOGRAPHIC_DATA] 30 Laranjeiras Velha Atacado Vem…" at bounding box center [1034, 155] width 984 height 29
drag, startPoint x: 736, startPoint y: 148, endPoint x: 739, endPoint y: 166, distance: 18.2
click at [736, 148] on select "[Selecione...] Atacado Vem - [GEOGRAPHIC_DATA] 30 Laranjeiras Velha Atacado Vem…" at bounding box center [1034, 155] width 984 height 29
select select "451"
click at [542, 141] on select "[Selecione...] Atacado Vem - [GEOGRAPHIC_DATA] 30 Laranjeiras Velha Atacado Vem…" at bounding box center [1034, 155] width 984 height 29
